Goal: Task Accomplishment & Management: Manage account settings

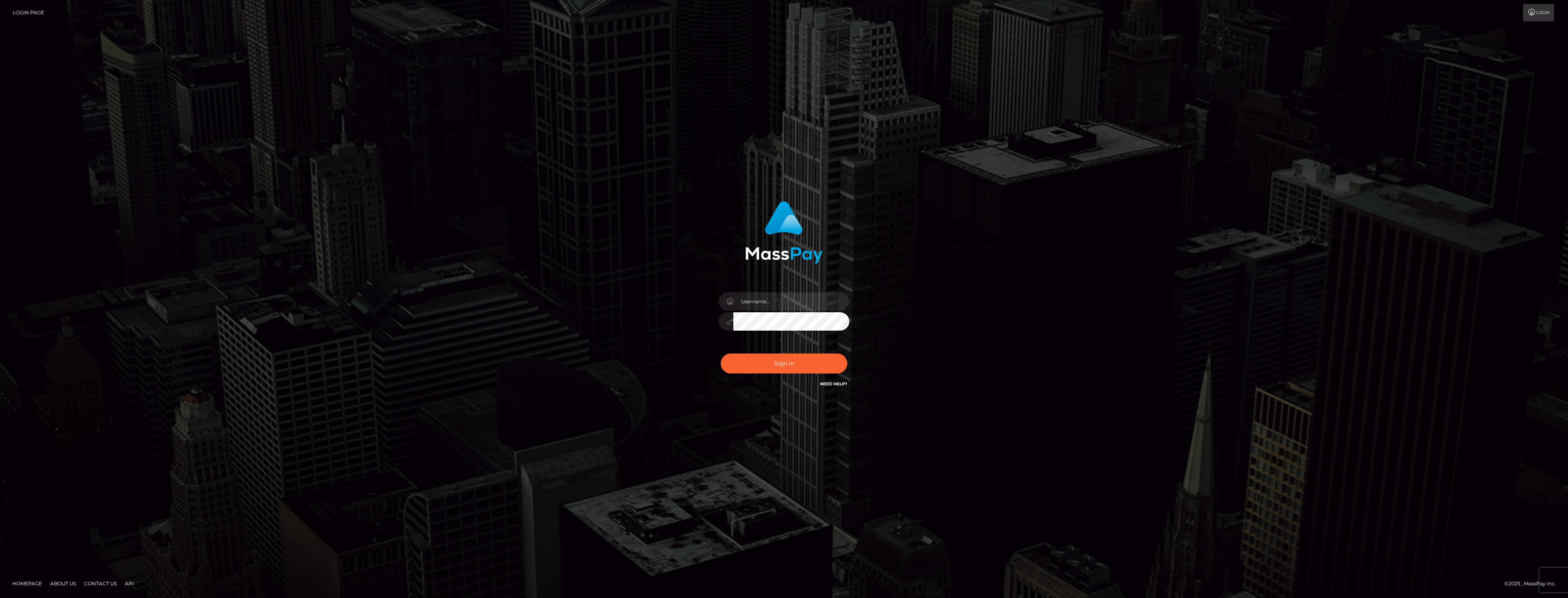
type input "dat.rush"
click at [761, 297] on input "dat.rush" at bounding box center [791, 301] width 116 height 18
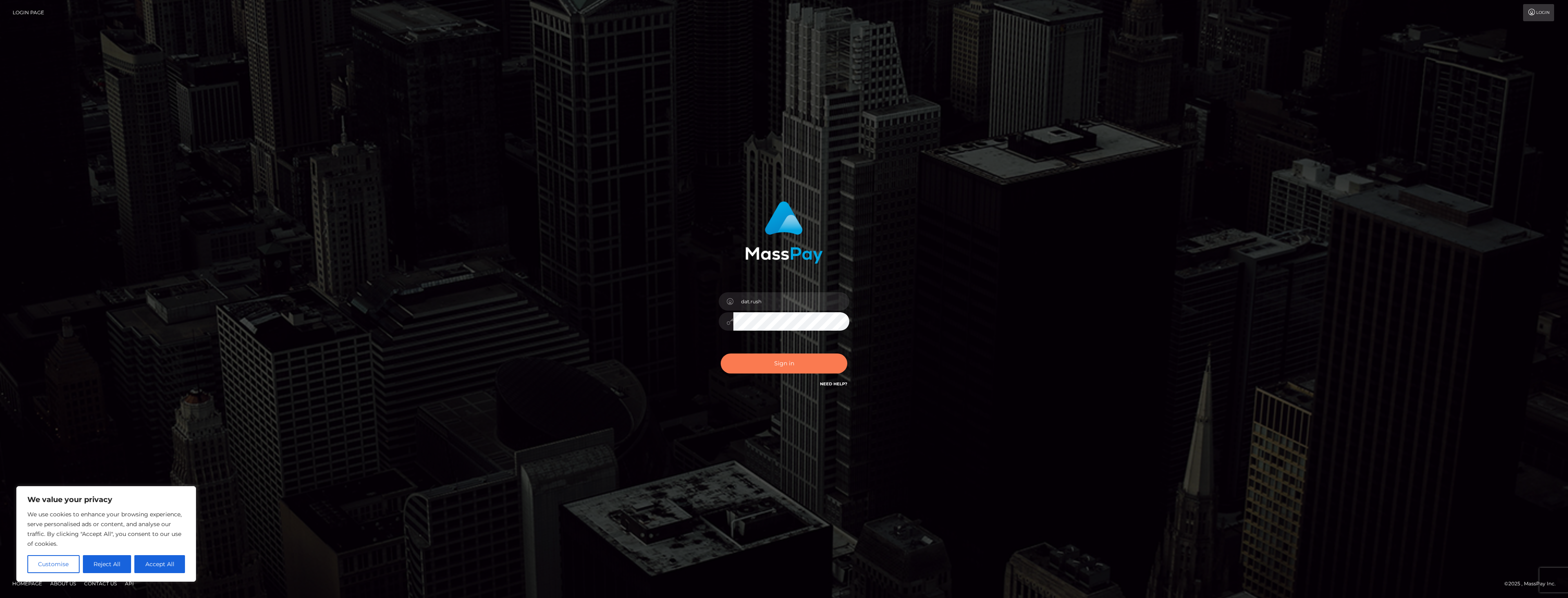
click at [762, 361] on button "Sign in" at bounding box center [784, 363] width 127 height 20
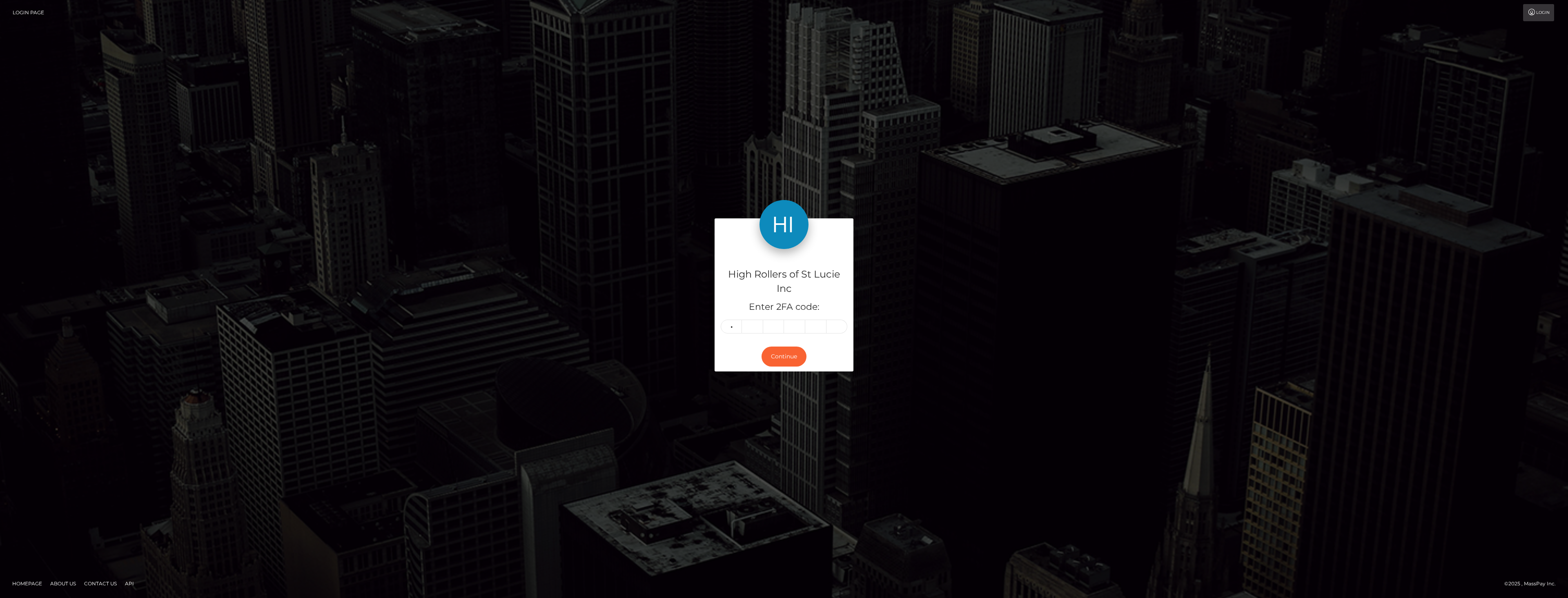
type input "2"
type input "1"
type input "0"
type input "1"
type input "8"
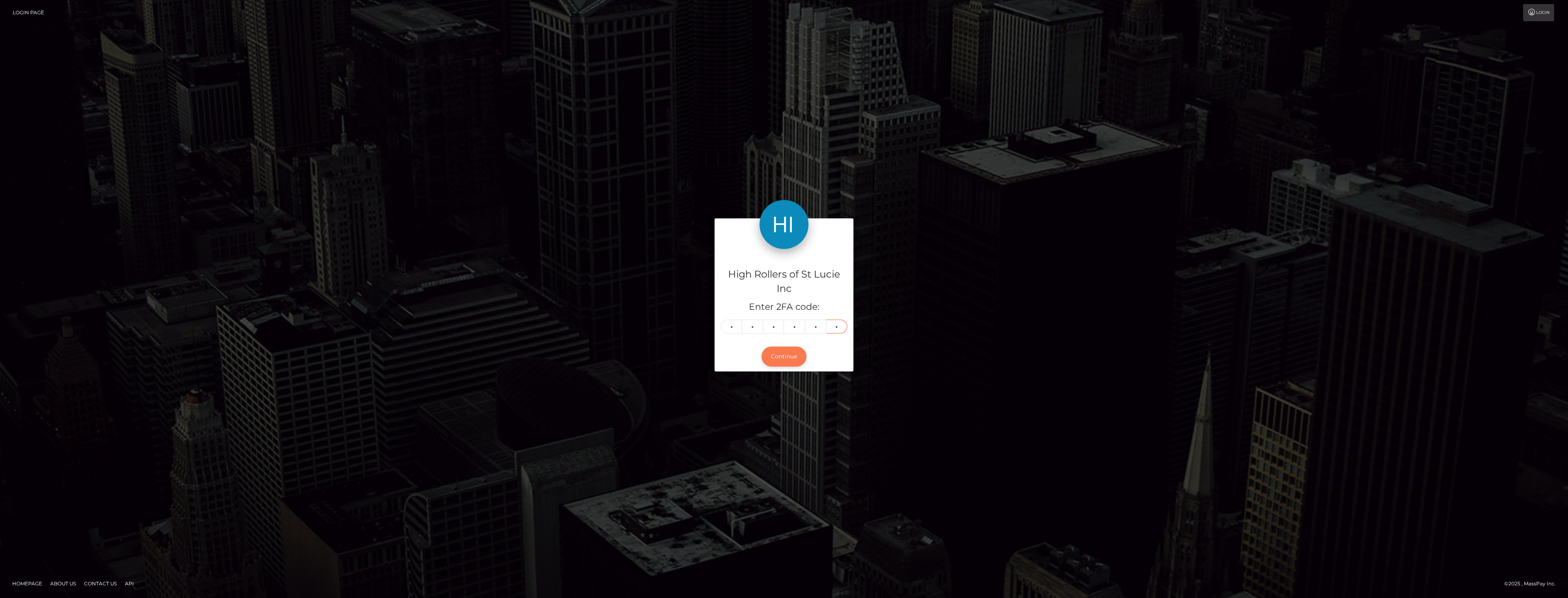
type input "4"
click at [763, 355] on button "Continue" at bounding box center [784, 356] width 45 height 20
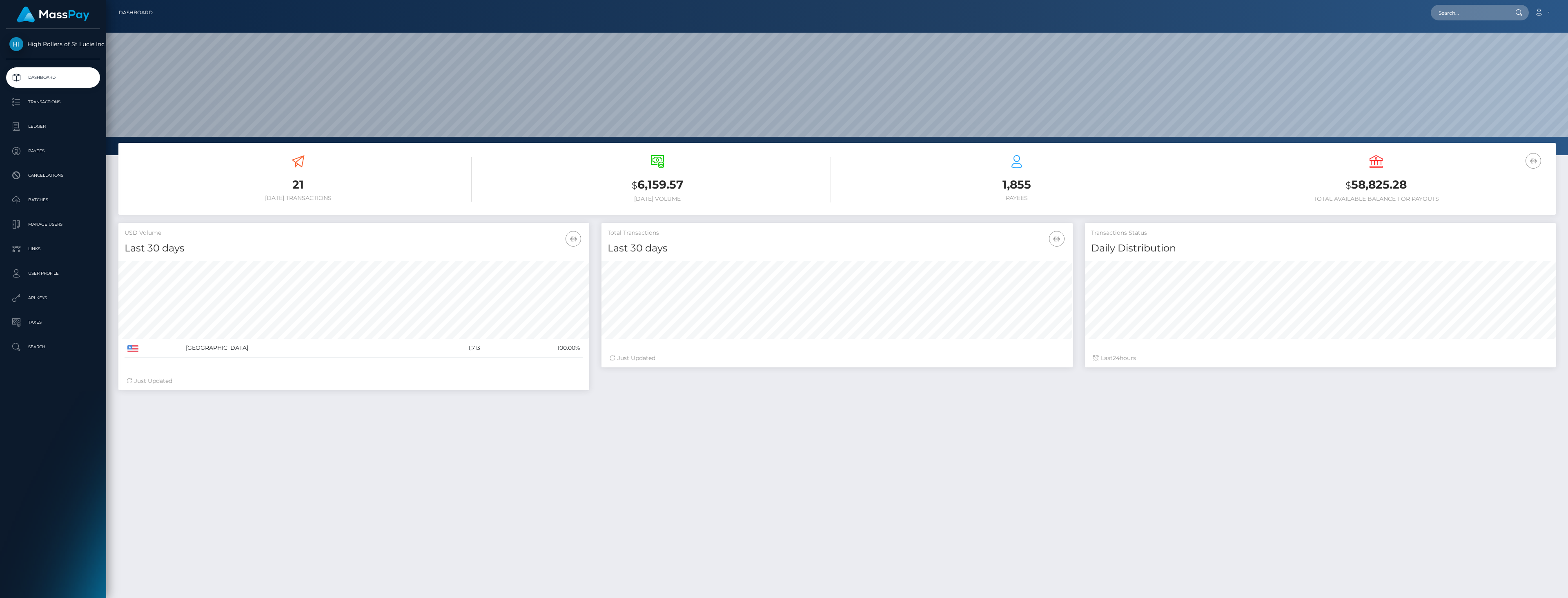
scroll to position [145, 471]
click at [943, 220] on div "21 [DATE] Transactions $ 6,159.57 [DATE] Volume 1,855 $" at bounding box center [836, 183] width 1449 height 80
click at [1057, 443] on div "21 [DATE] Transactions $ 6,159.57 [DATE] Volume $ 24" at bounding box center [837, 417] width 1462 height 548
click at [849, 213] on div "21 [DATE] Transactions $ 6,159.57 [DATE] Volume 1,855 Payees USD Balance" at bounding box center [837, 179] width 1437 height 72
